Goal: Communication & Community: Answer question/provide support

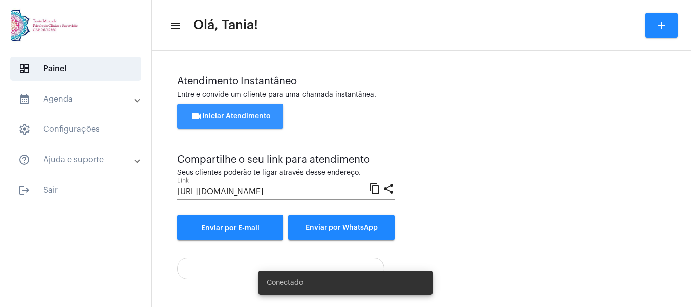
click at [232, 113] on span "videocam Iniciar Atendimento" at bounding box center [230, 116] width 80 height 7
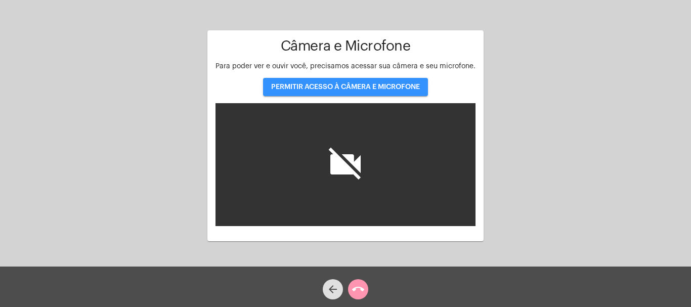
click at [337, 89] on span "PERMITIR ACESSO À CÂMERA E MICROFONE" at bounding box center [345, 86] width 149 height 7
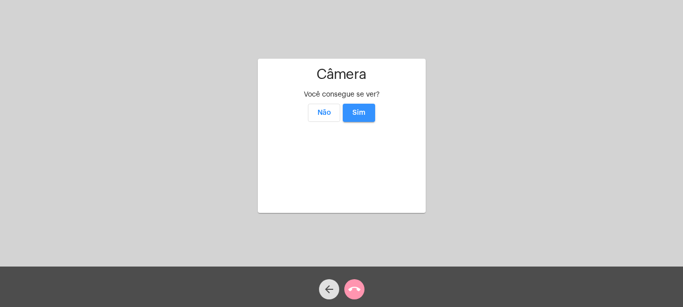
click at [362, 109] on span "Sim" at bounding box center [359, 112] width 13 height 7
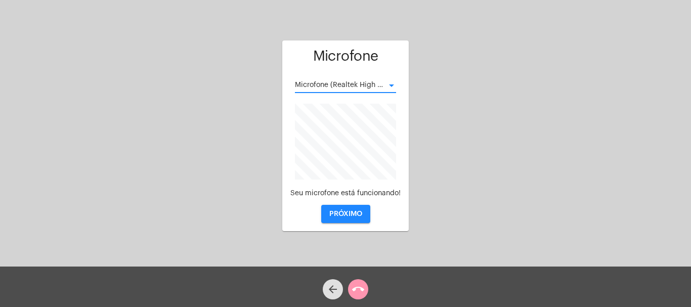
click at [391, 85] on div at bounding box center [391, 85] width 5 height 3
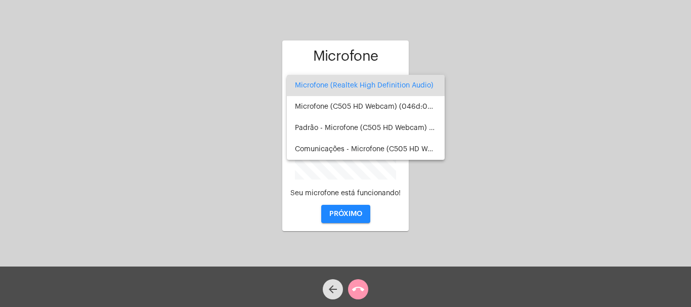
click at [557, 107] on div at bounding box center [345, 153] width 691 height 307
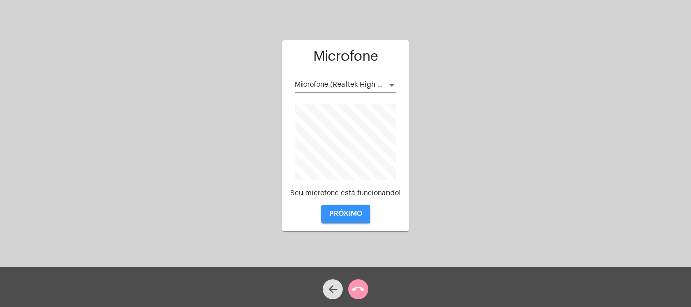
click at [346, 213] on span "PRÓXIMO" at bounding box center [345, 213] width 33 height 7
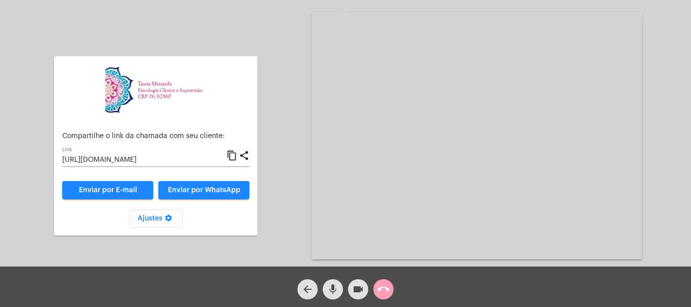
click at [382, 290] on mat-icon "call_end" at bounding box center [383, 289] width 12 height 12
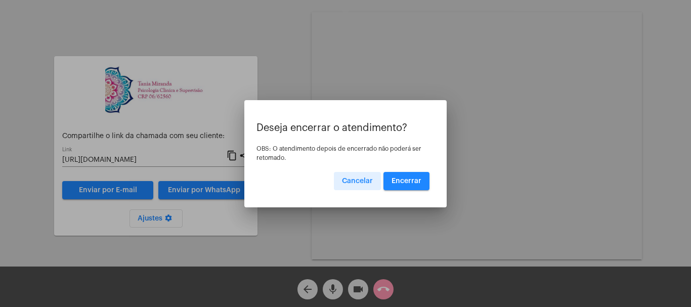
click at [401, 183] on span "Encerrar" at bounding box center [406, 181] width 30 height 7
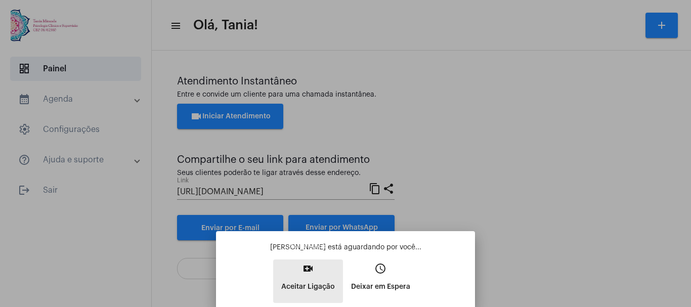
click at [312, 268] on mat-icon "video_call" at bounding box center [308, 268] width 12 height 12
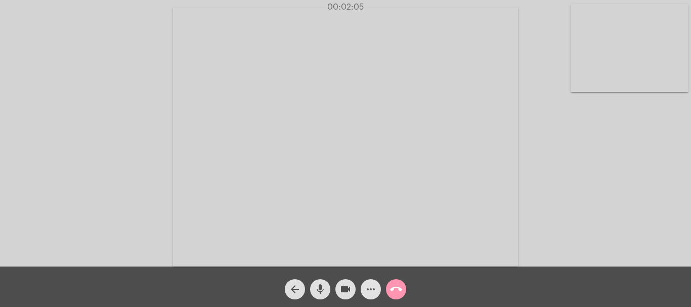
click at [369, 290] on mat-icon "more_horiz" at bounding box center [371, 289] width 12 height 12
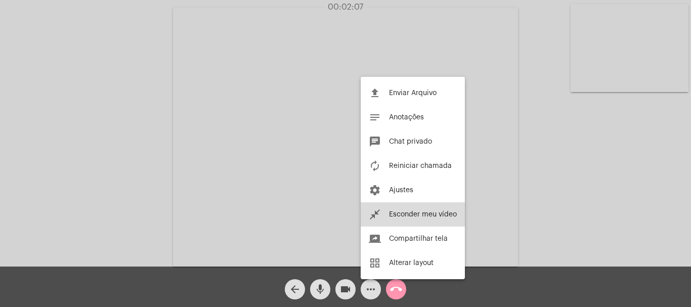
click at [409, 215] on span "Esconder meu vídeo" at bounding box center [423, 214] width 68 height 7
